Goal: Task Accomplishment & Management: Manage account settings

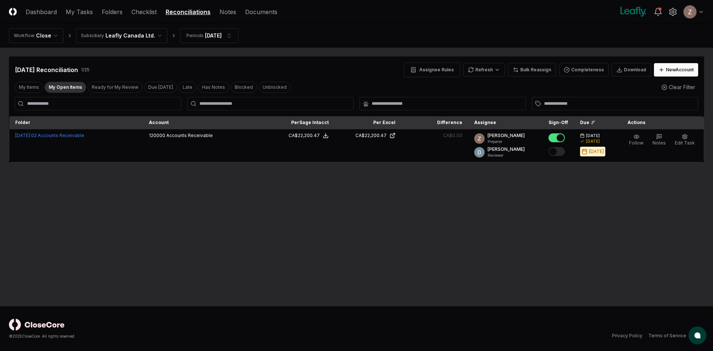
click at [123, 33] on html "CloseCore Dashboard My Tasks Folders Checklist Reconciliations Notes Documents …" at bounding box center [356, 175] width 713 height 351
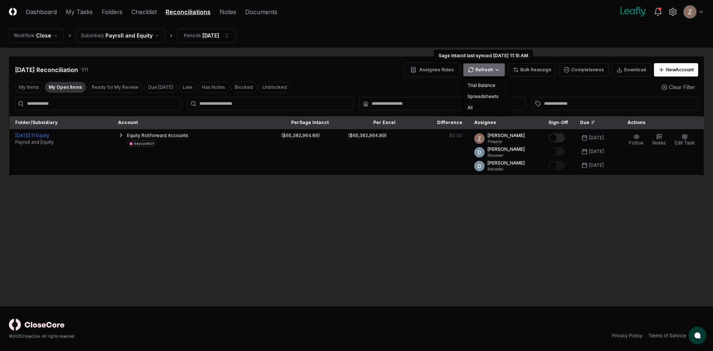
click at [489, 71] on html "CloseCore Dashboard My Tasks Folders Checklist Reconciliations Notes Documents …" at bounding box center [356, 175] width 713 height 351
click at [471, 108] on div "All" at bounding box center [486, 107] width 44 height 11
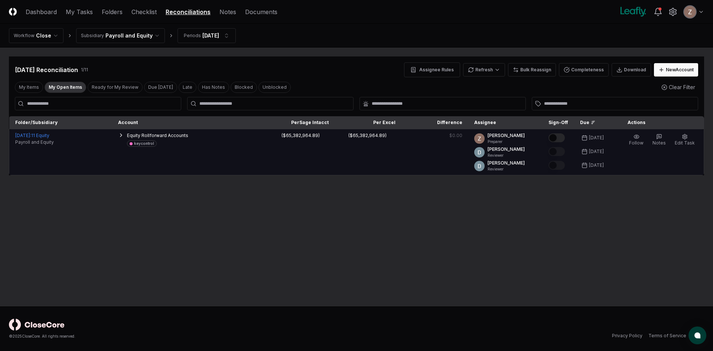
click at [557, 139] on button "Mark complete" at bounding box center [556, 137] width 16 height 9
click at [692, 136] on button "Edit Task" at bounding box center [684, 140] width 23 height 16
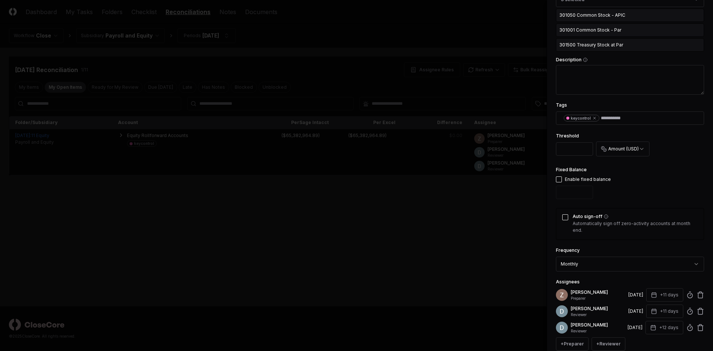
scroll to position [260, 0]
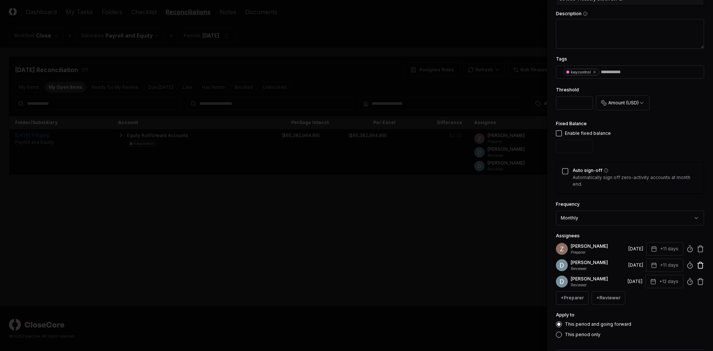
click at [696, 265] on icon at bounding box center [699, 264] width 7 height 7
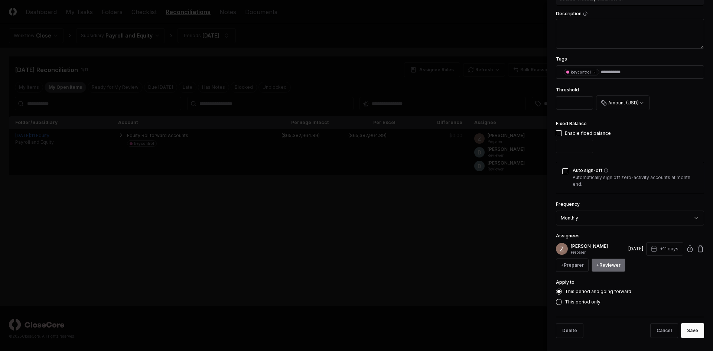
click at [610, 264] on button "+ Reviewer" at bounding box center [608, 264] width 34 height 13
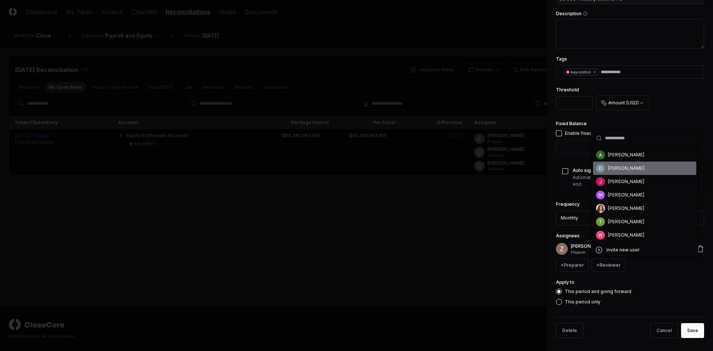
click at [620, 164] on div "[PERSON_NAME]" at bounding box center [644, 167] width 103 height 13
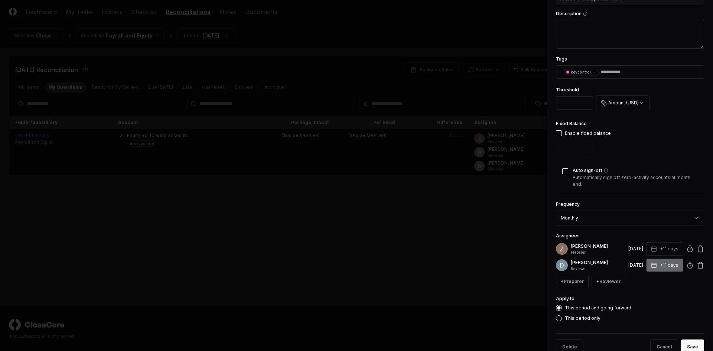
click at [666, 264] on button "+11 days" at bounding box center [664, 264] width 37 height 13
type input "**"
click at [641, 293] on input "**" at bounding box center [636, 294] width 26 height 13
click at [688, 346] on button "Save" at bounding box center [692, 346] width 23 height 15
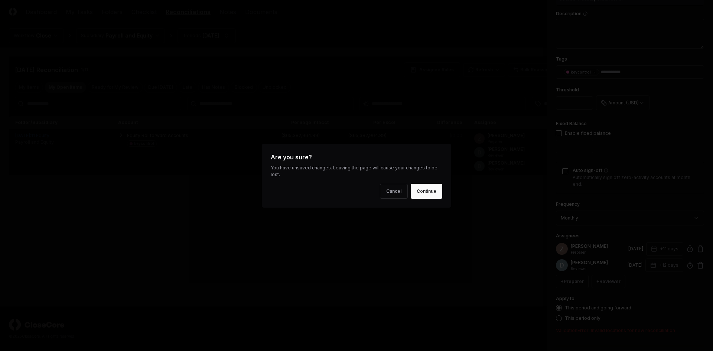
click at [336, 246] on body "CloseCore Dashboard My Tasks Folders Checklist Reconciliations Notes Documents …" at bounding box center [356, 175] width 713 height 351
click at [404, 189] on button "Cancel" at bounding box center [394, 191] width 28 height 15
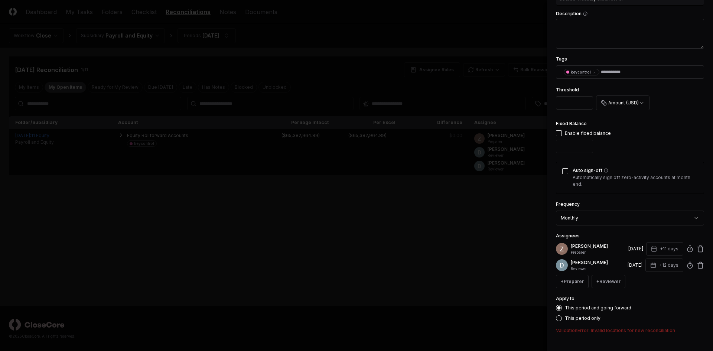
scroll to position [291, 0]
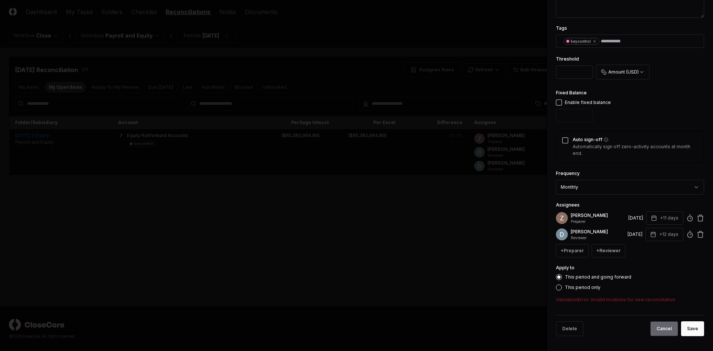
click at [654, 324] on button "Cancel" at bounding box center [664, 328] width 28 height 15
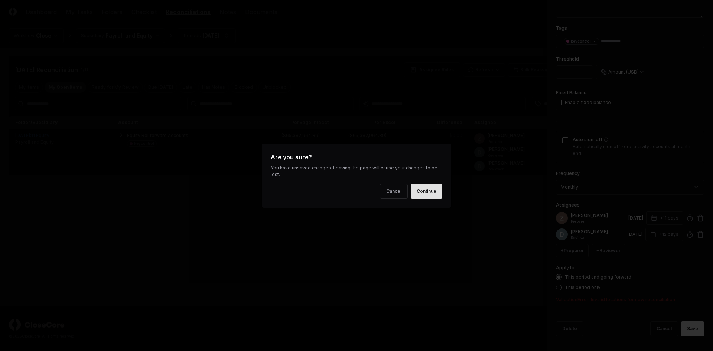
click at [419, 190] on button "Continue" at bounding box center [426, 191] width 32 height 15
